Goal: Transaction & Acquisition: Purchase product/service

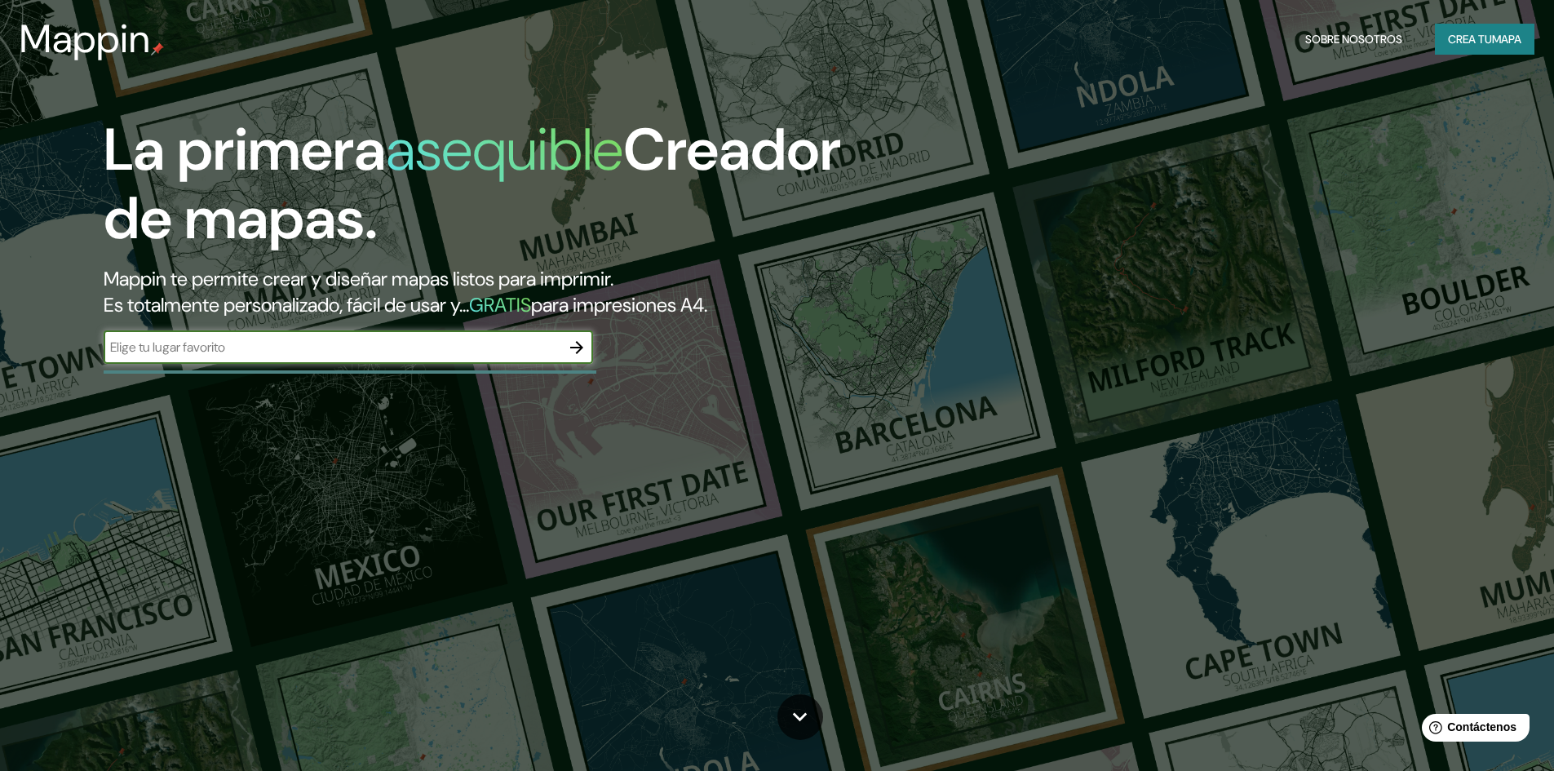
click at [429, 347] on input "text" at bounding box center [332, 347] width 457 height 19
type input "a"
type input "Aguadulce"
click at [576, 348] on icon "button" at bounding box center [577, 348] width 20 height 20
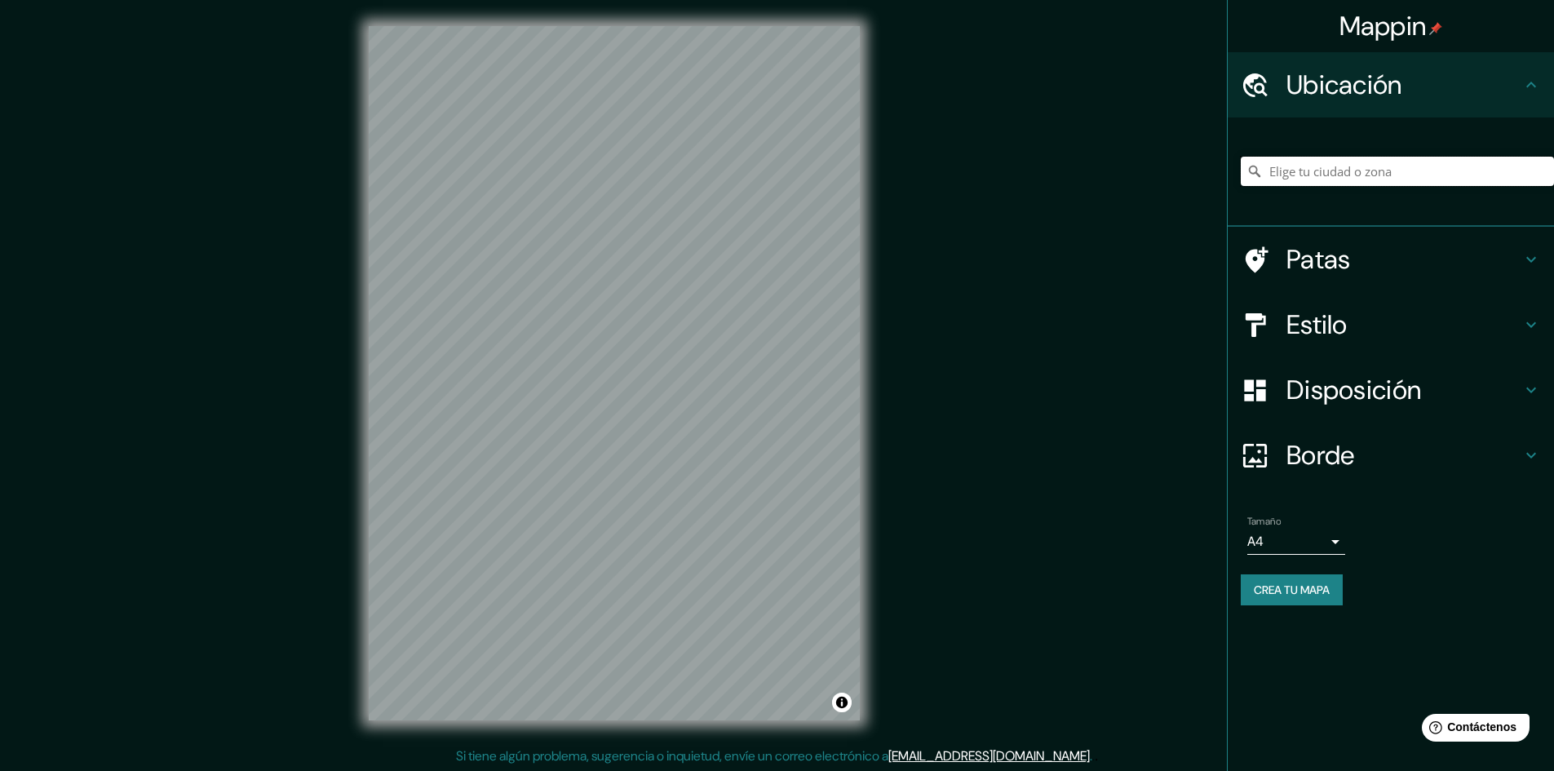
click at [1292, 176] on input "Elige tu ciudad o zona" at bounding box center [1397, 171] width 313 height 29
paste input "6FR6+C38, Av. [PERSON_NAME], [GEOGRAPHIC_DATA], Provincia de [GEOGRAPHIC_DATA]"
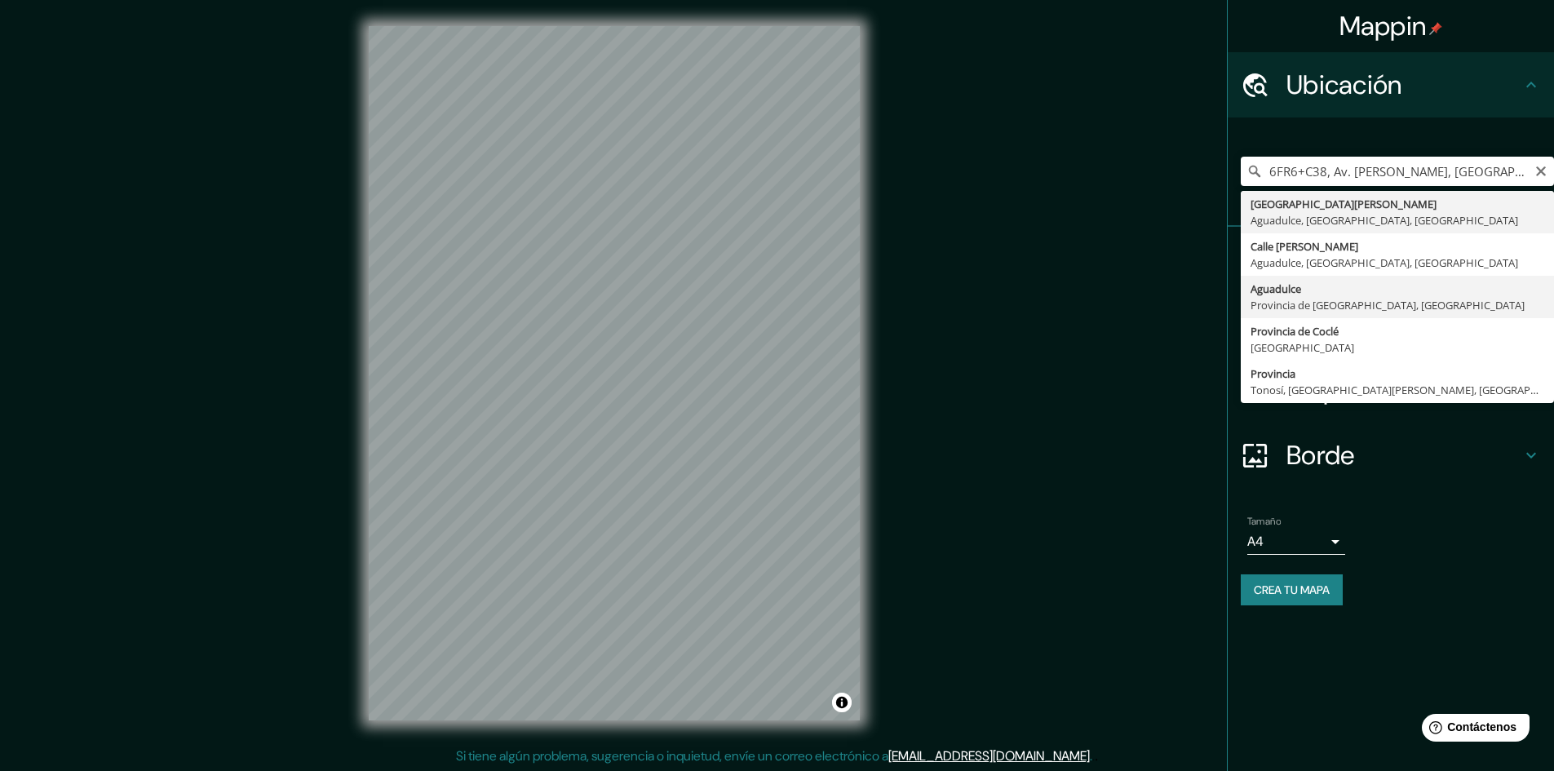
type input "Aguadulce, [GEOGRAPHIC_DATA], [GEOGRAPHIC_DATA]"
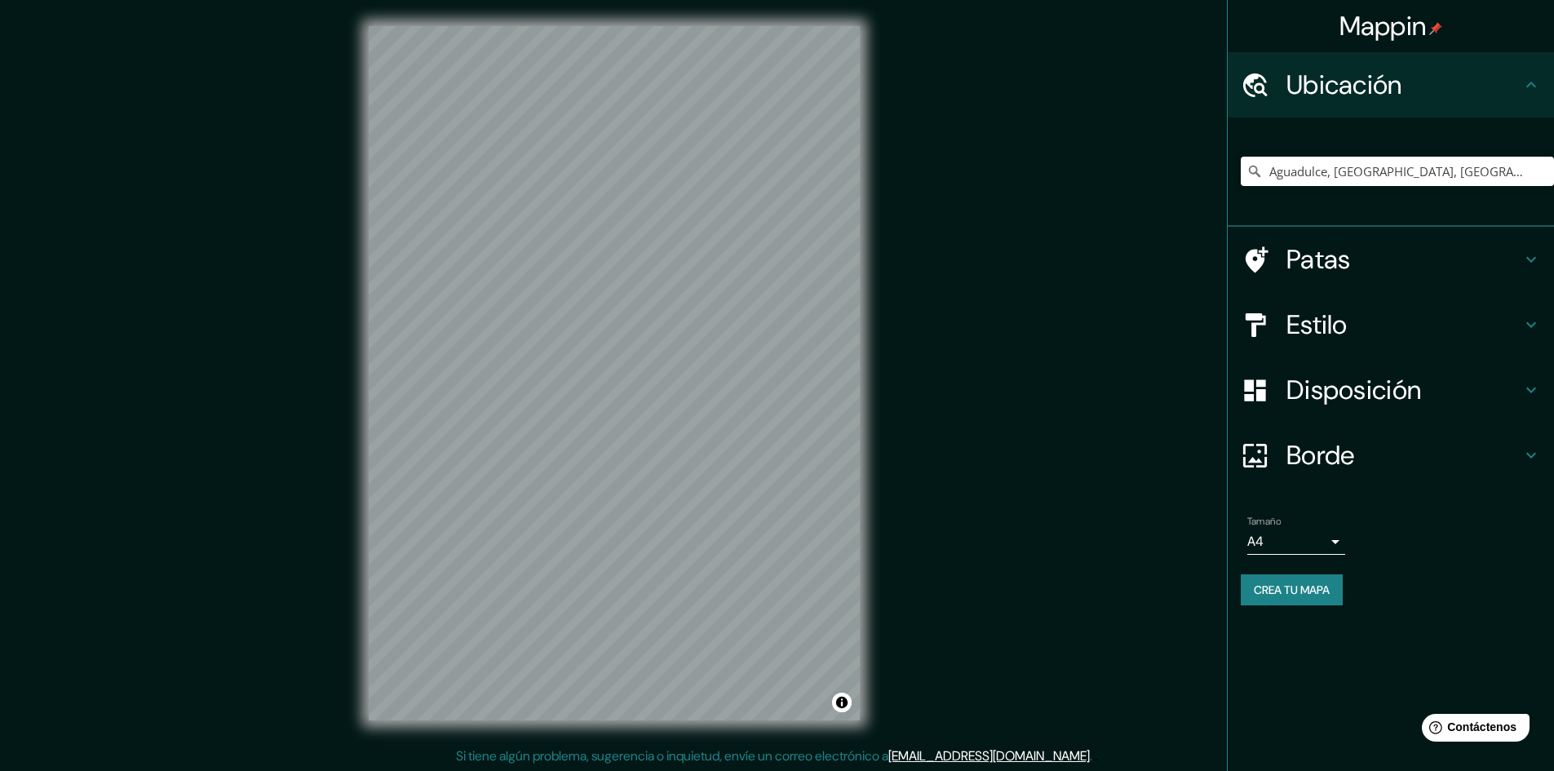
scroll to position [2, 0]
click at [1533, 324] on icon at bounding box center [1531, 325] width 20 height 20
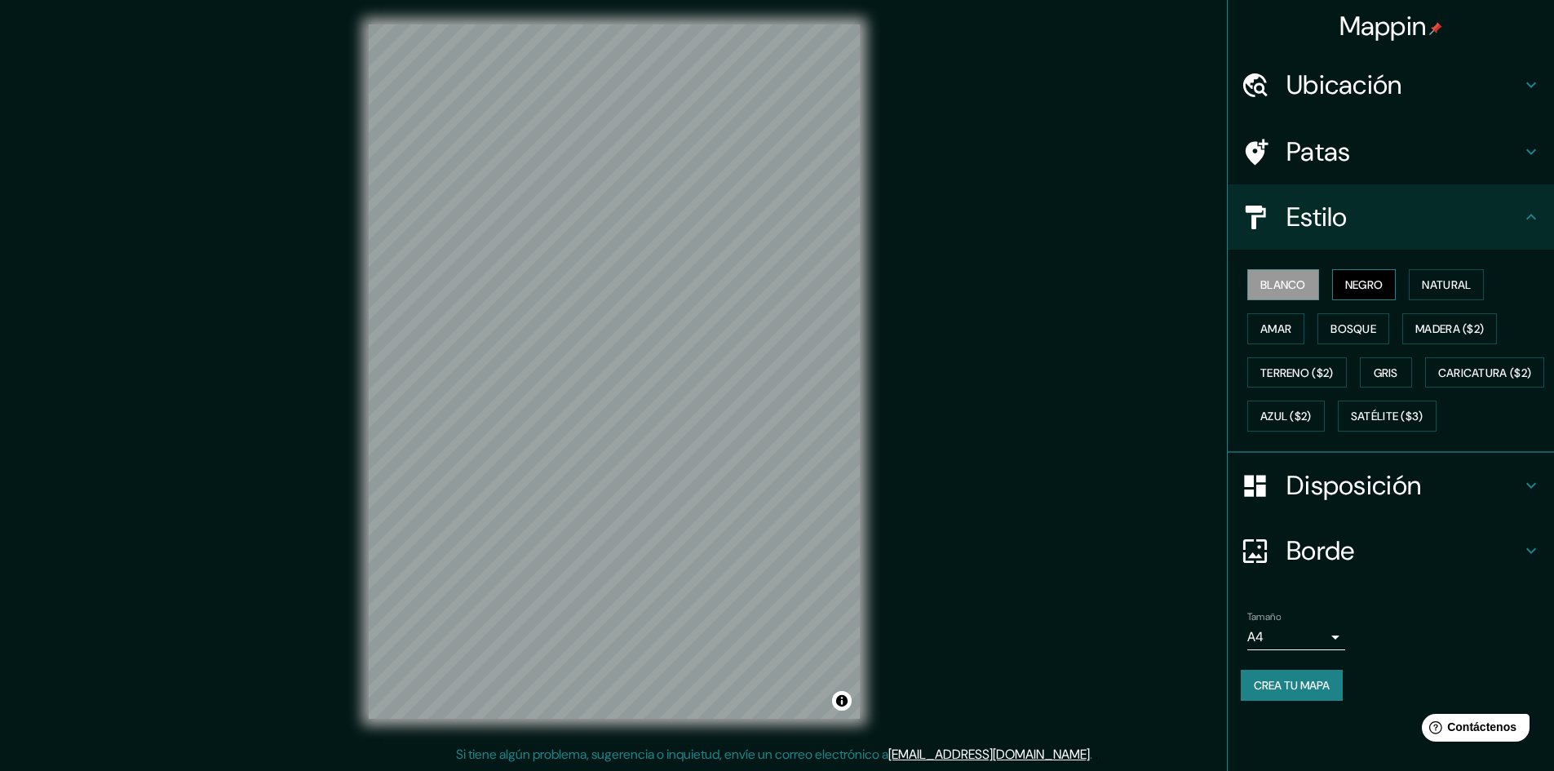
click at [1377, 280] on font "Negro" at bounding box center [1364, 284] width 38 height 15
click at [1453, 285] on font "Natural" at bounding box center [1446, 284] width 49 height 15
click at [1285, 327] on font "Amar" at bounding box center [1275, 328] width 31 height 15
click at [1331, 338] on button "Bosque" at bounding box center [1353, 328] width 72 height 31
click at [1436, 331] on font "Madera ($2)" at bounding box center [1449, 328] width 69 height 15
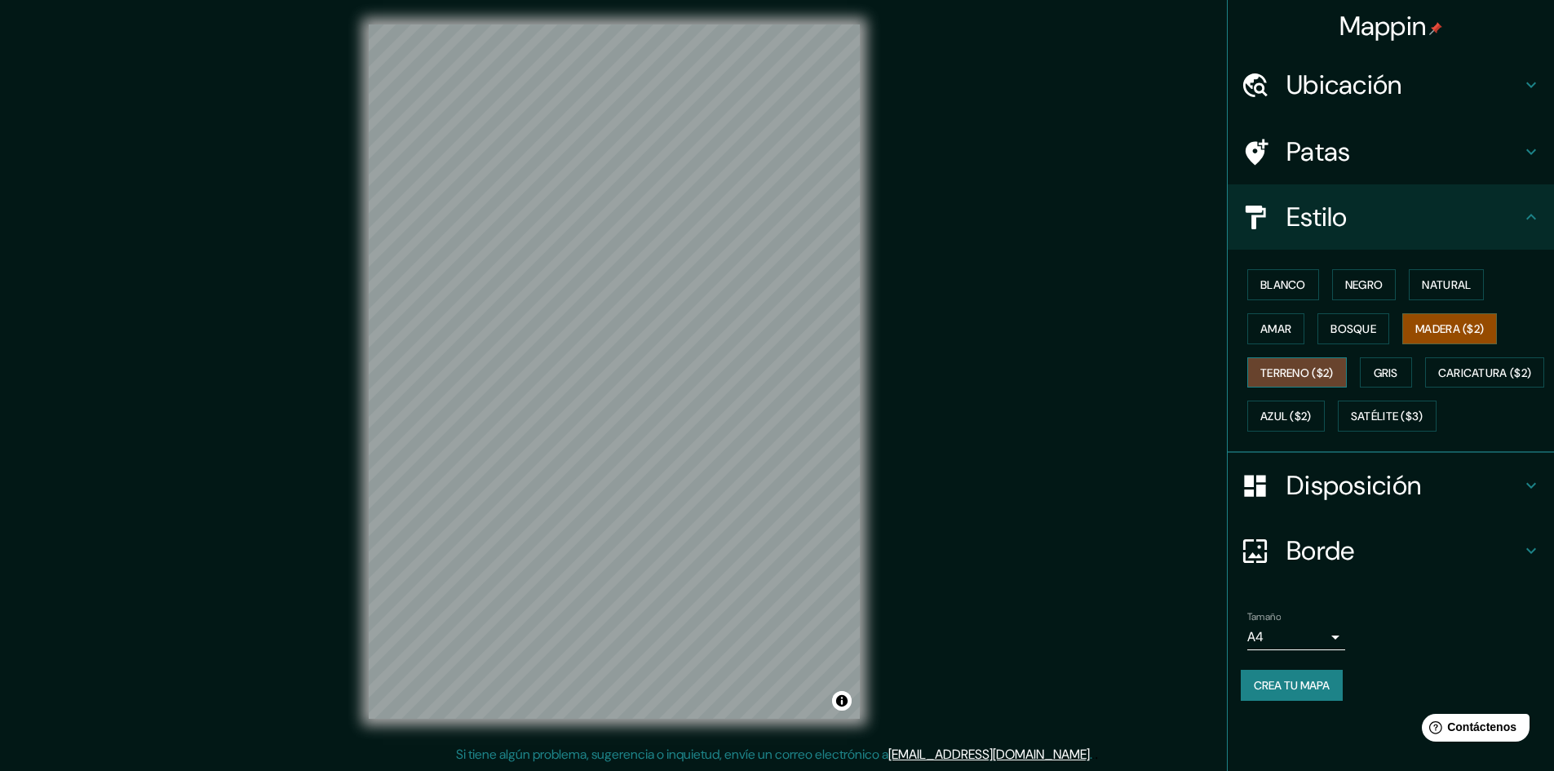
click at [1303, 363] on font "Terreno ($2)" at bounding box center [1296, 372] width 73 height 21
click at [1434, 286] on font "Natural" at bounding box center [1446, 284] width 49 height 15
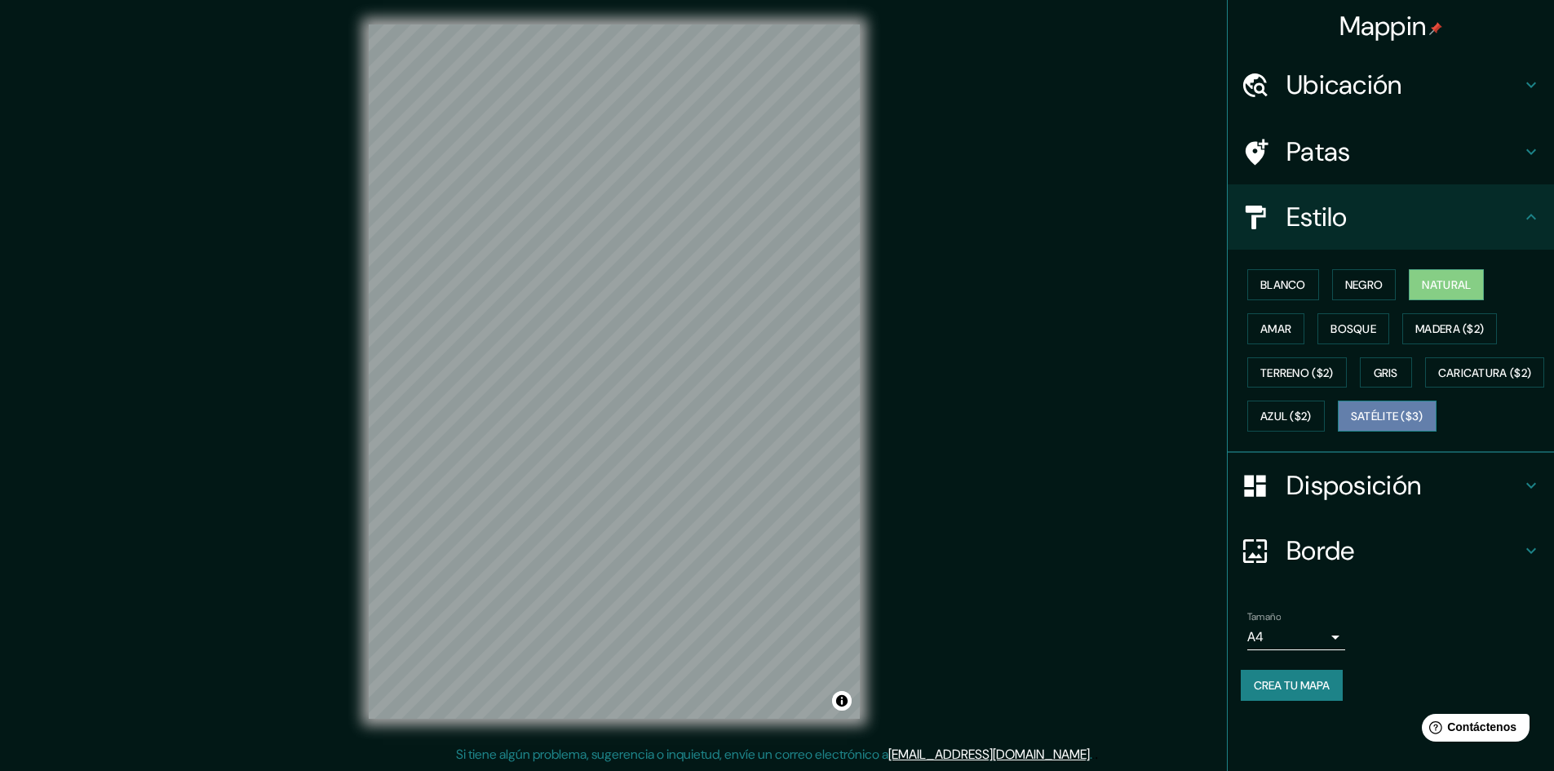
click at [1351, 424] on font "Satélite ($3)" at bounding box center [1387, 416] width 73 height 15
click at [1428, 276] on font "Natural" at bounding box center [1446, 284] width 49 height 21
click at [840, 700] on button "Activar o desactivar atribución" at bounding box center [842, 701] width 20 height 20
click at [1283, 692] on font "Crea tu mapa" at bounding box center [1292, 685] width 76 height 15
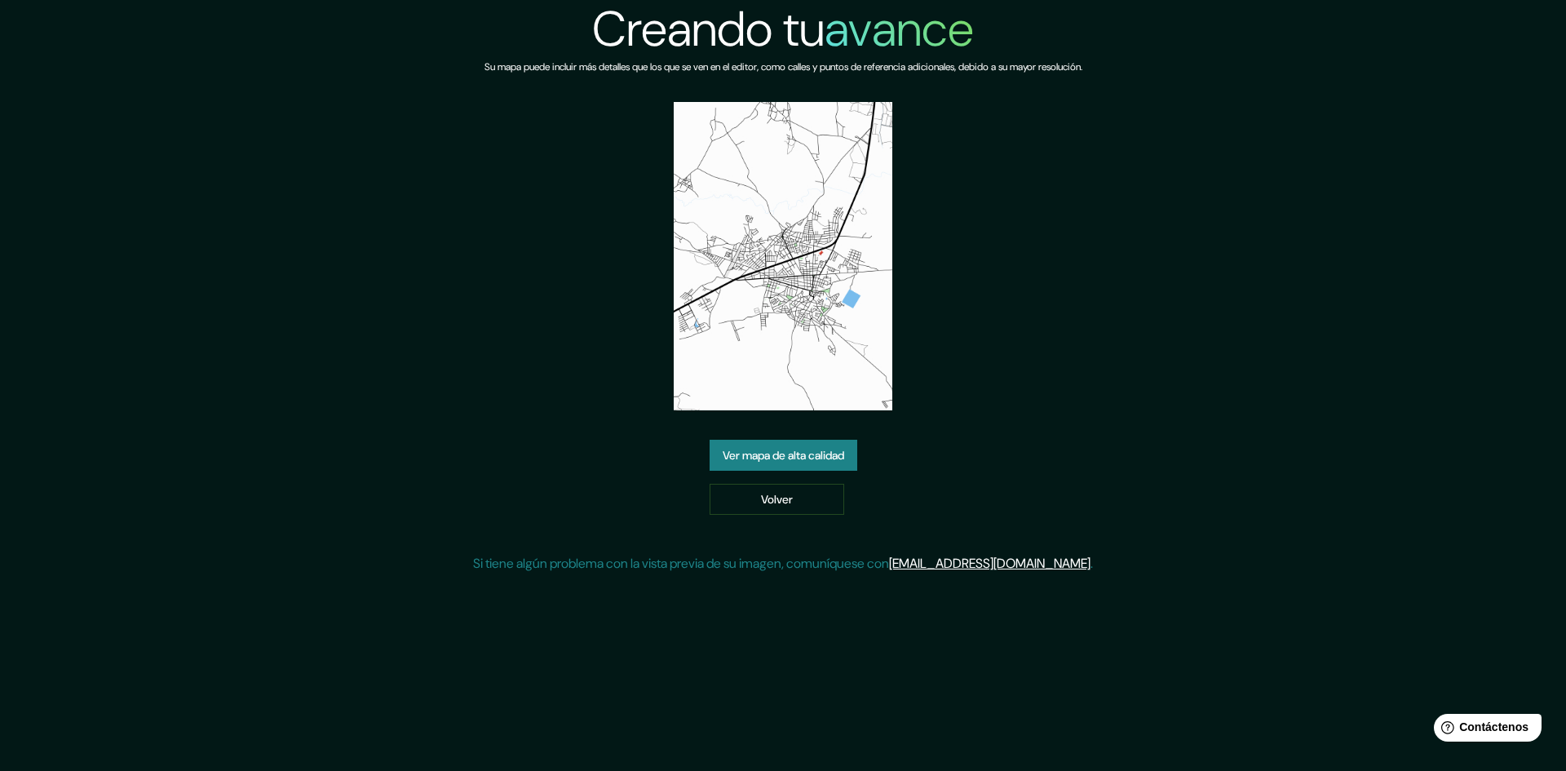
click at [768, 307] on img at bounding box center [783, 256] width 219 height 308
click at [815, 330] on img at bounding box center [783, 256] width 219 height 308
